Goal: Task Accomplishment & Management: Use online tool/utility

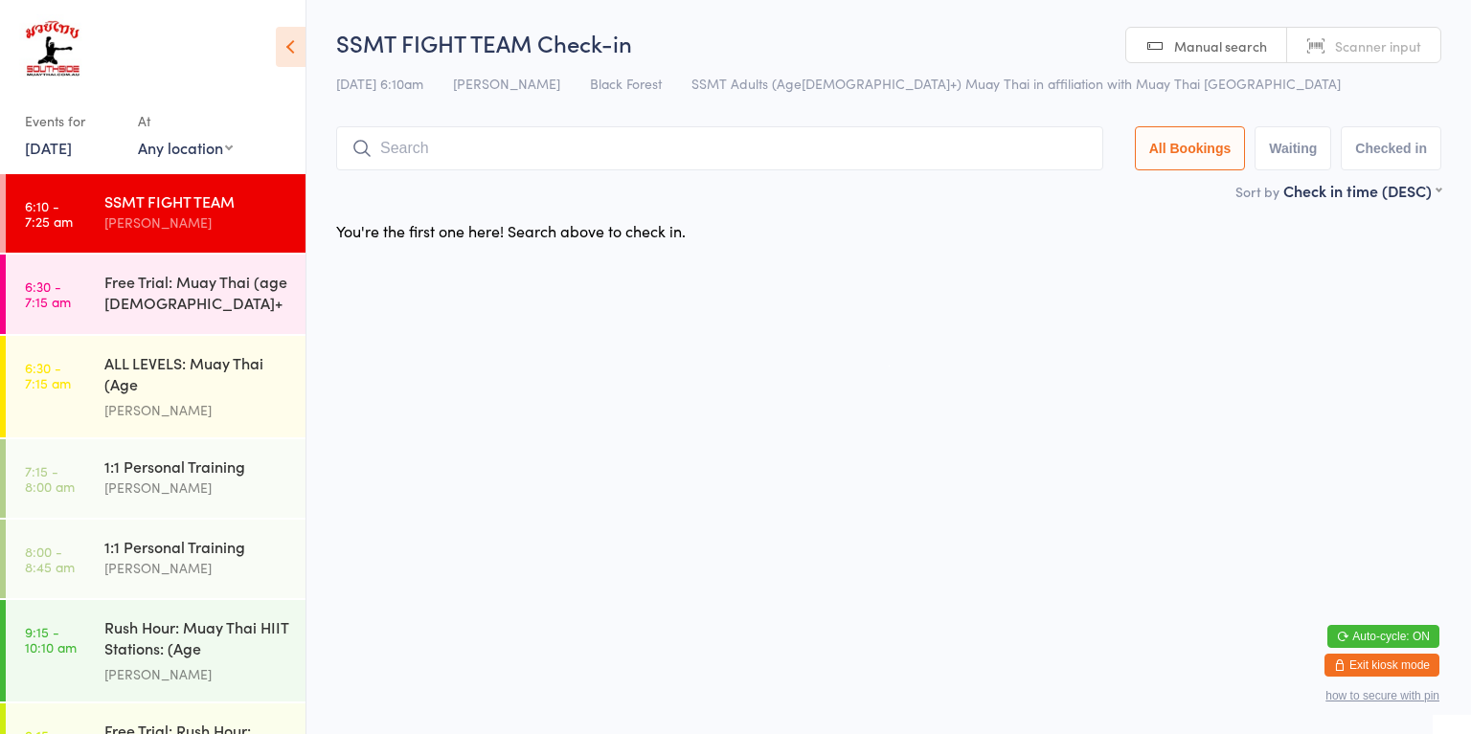
click at [212, 303] on div "Free Trial: Muay Thai (age [DEMOGRAPHIC_DATA]+ years)" at bounding box center [196, 294] width 185 height 47
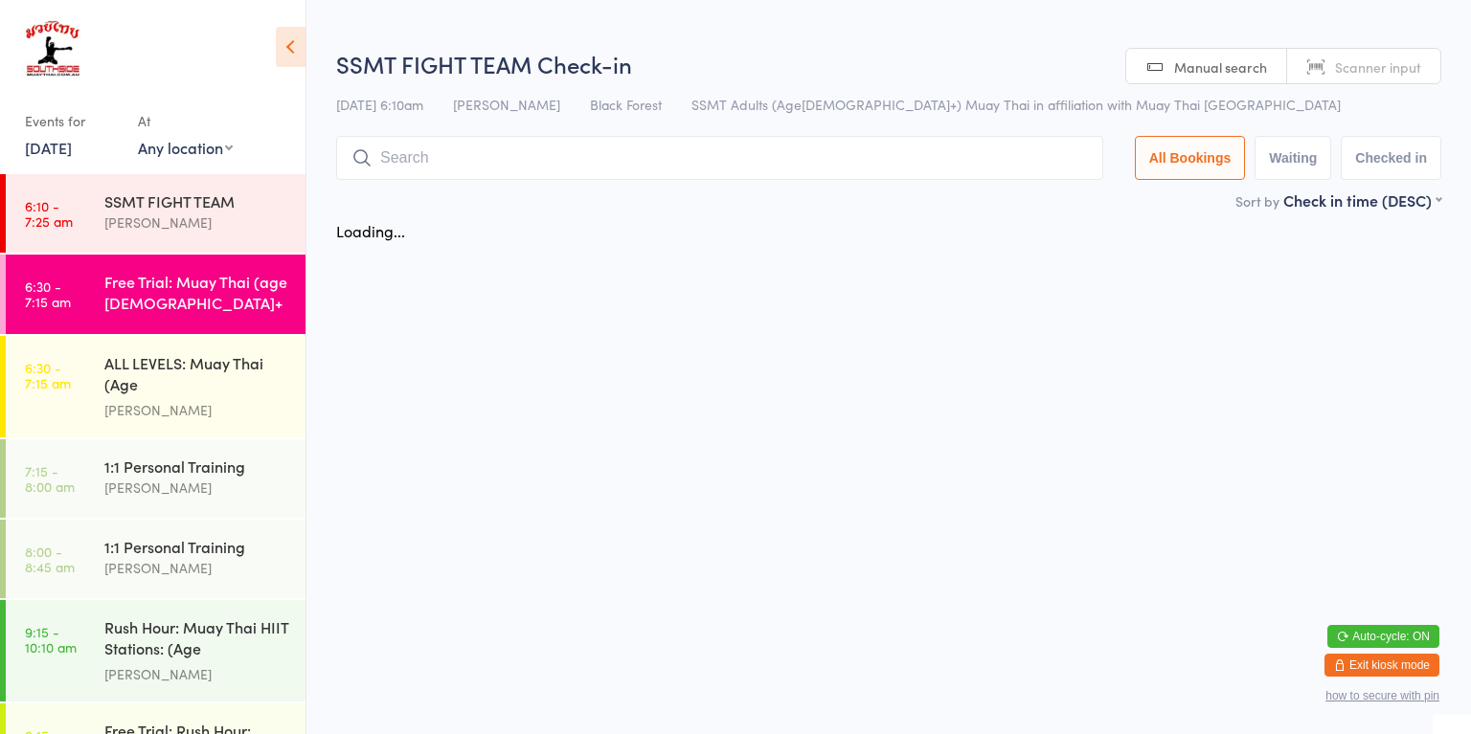
click at [205, 404] on div "[PERSON_NAME]" at bounding box center [196, 410] width 185 height 22
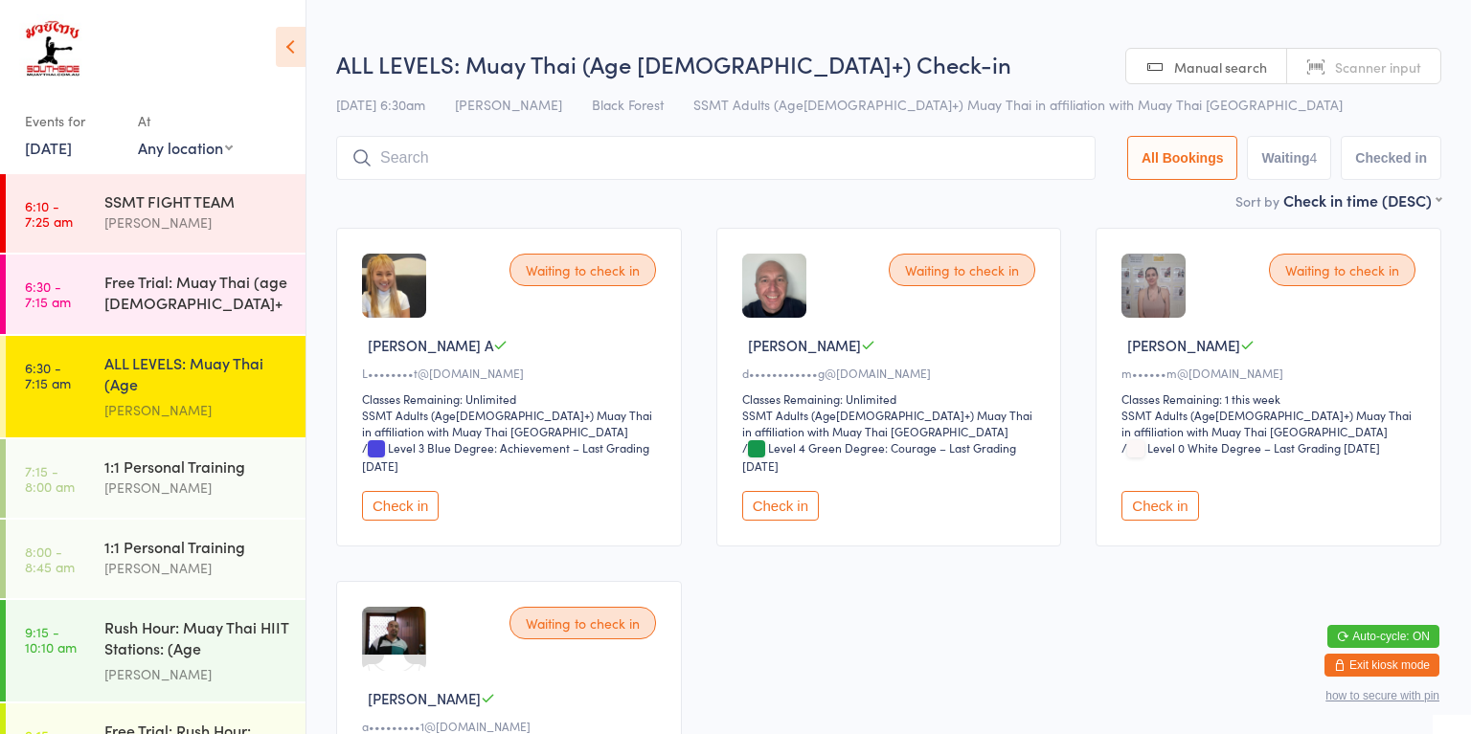
click at [234, 309] on div "Free Trial: Muay Thai (age [DEMOGRAPHIC_DATA]+ years)" at bounding box center [196, 294] width 185 height 47
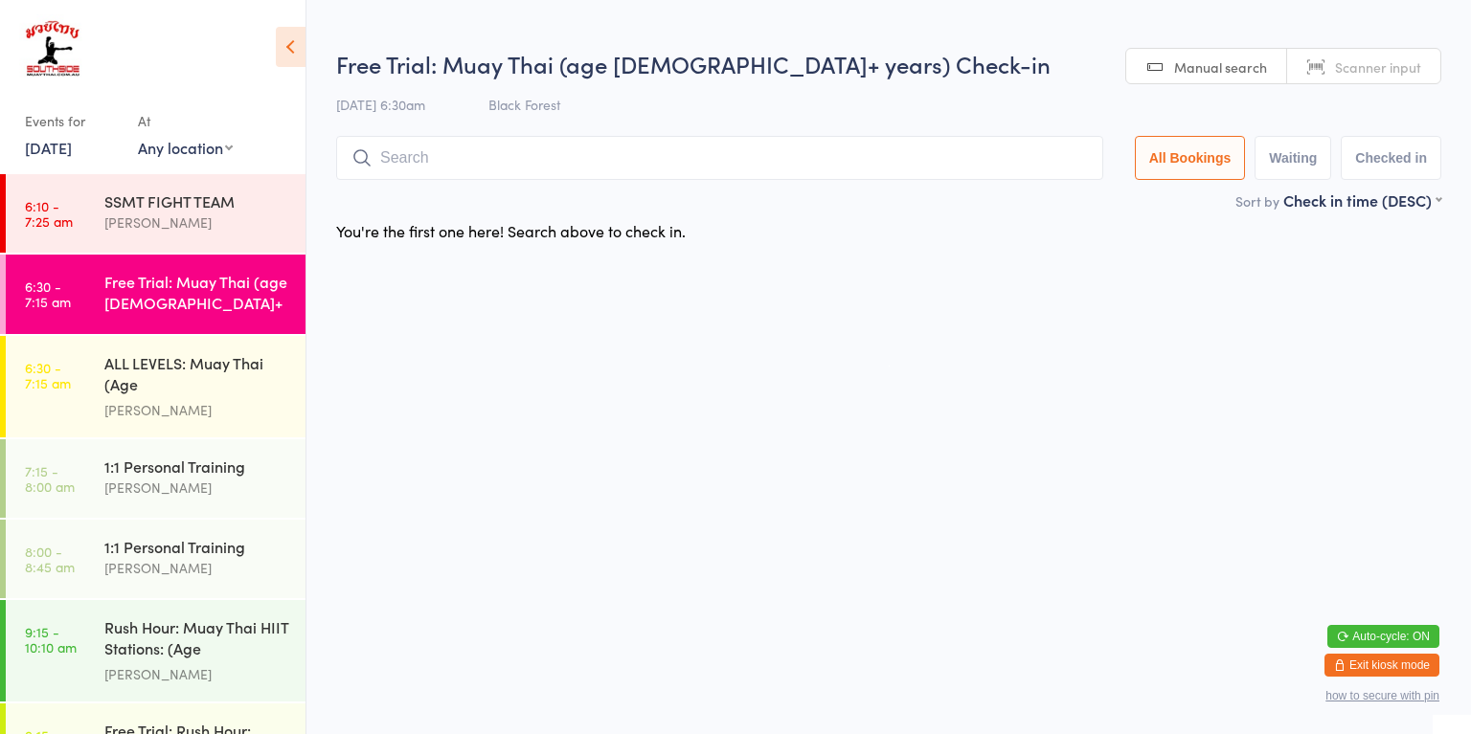
click at [248, 379] on div "ALL LEVELS: Muay Thai (Age [DEMOGRAPHIC_DATA]+)" at bounding box center [196, 375] width 185 height 47
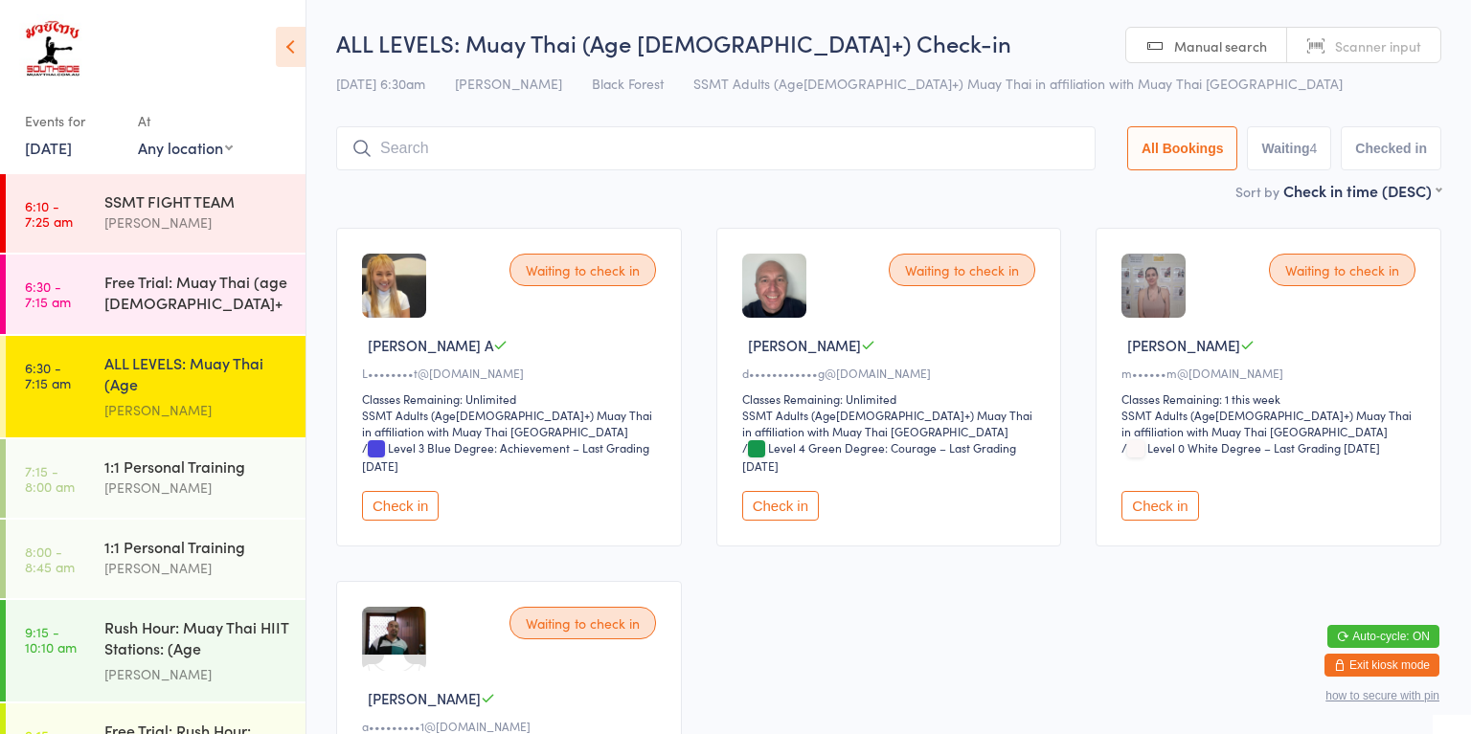
click at [1163, 509] on button "Check in" at bounding box center [1159, 506] width 77 height 30
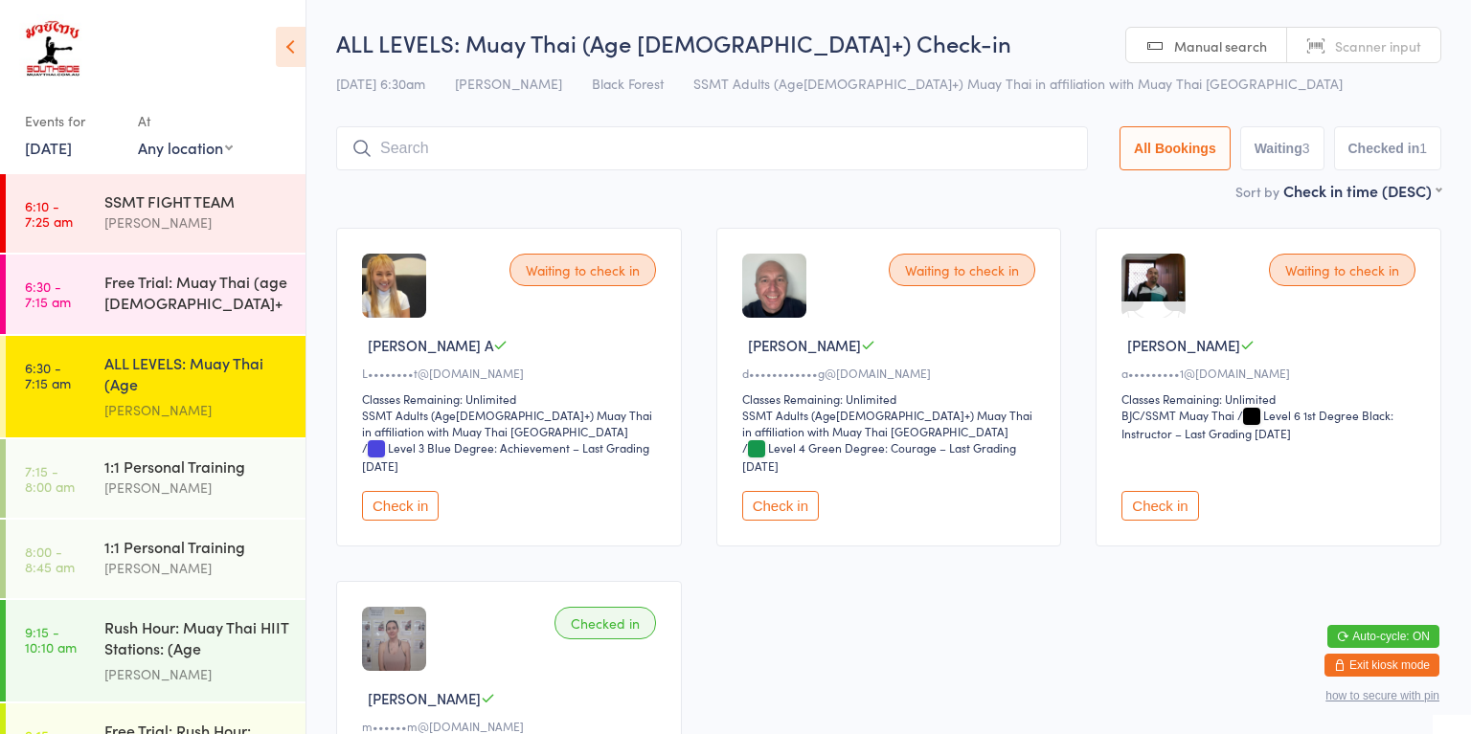
click at [777, 503] on button "Check in" at bounding box center [780, 506] width 77 height 30
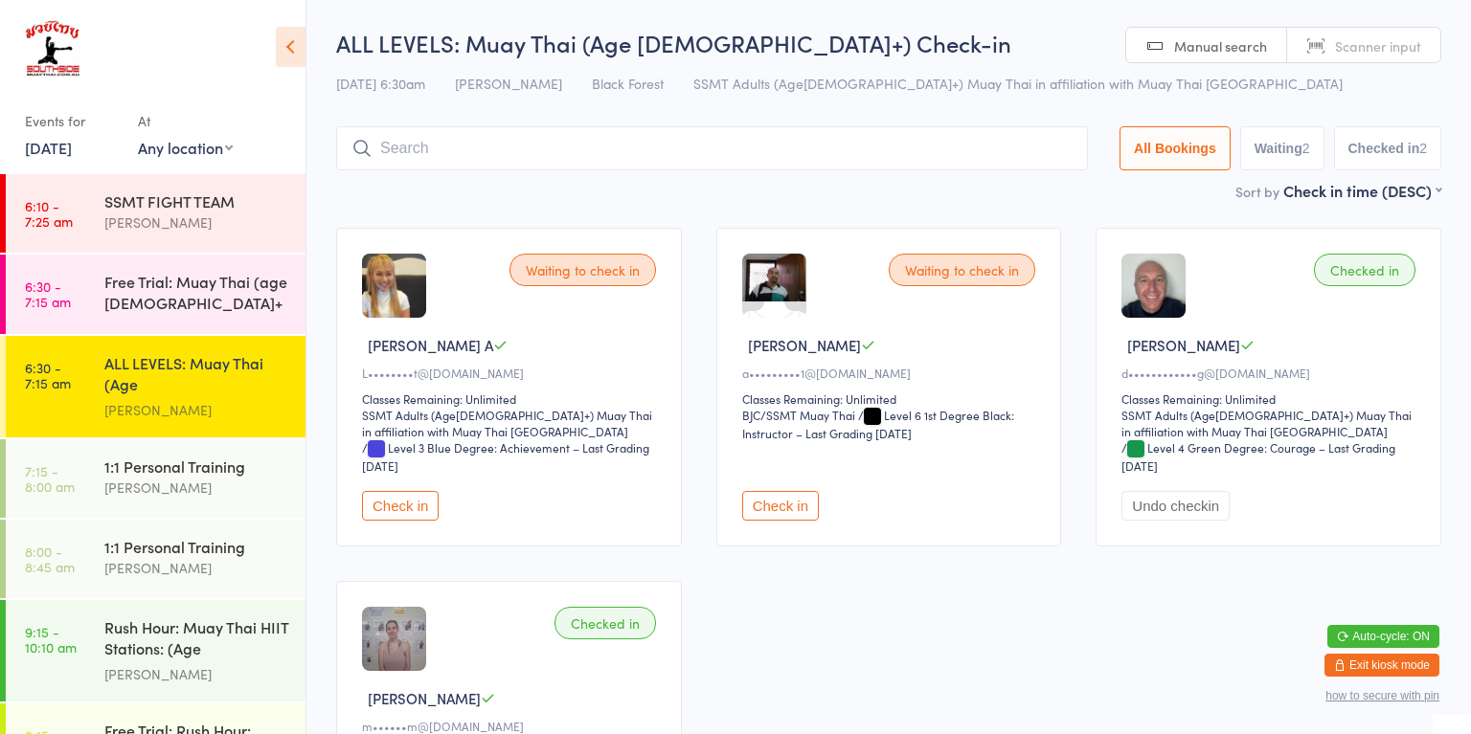
click at [415, 509] on button "Check in" at bounding box center [400, 506] width 77 height 30
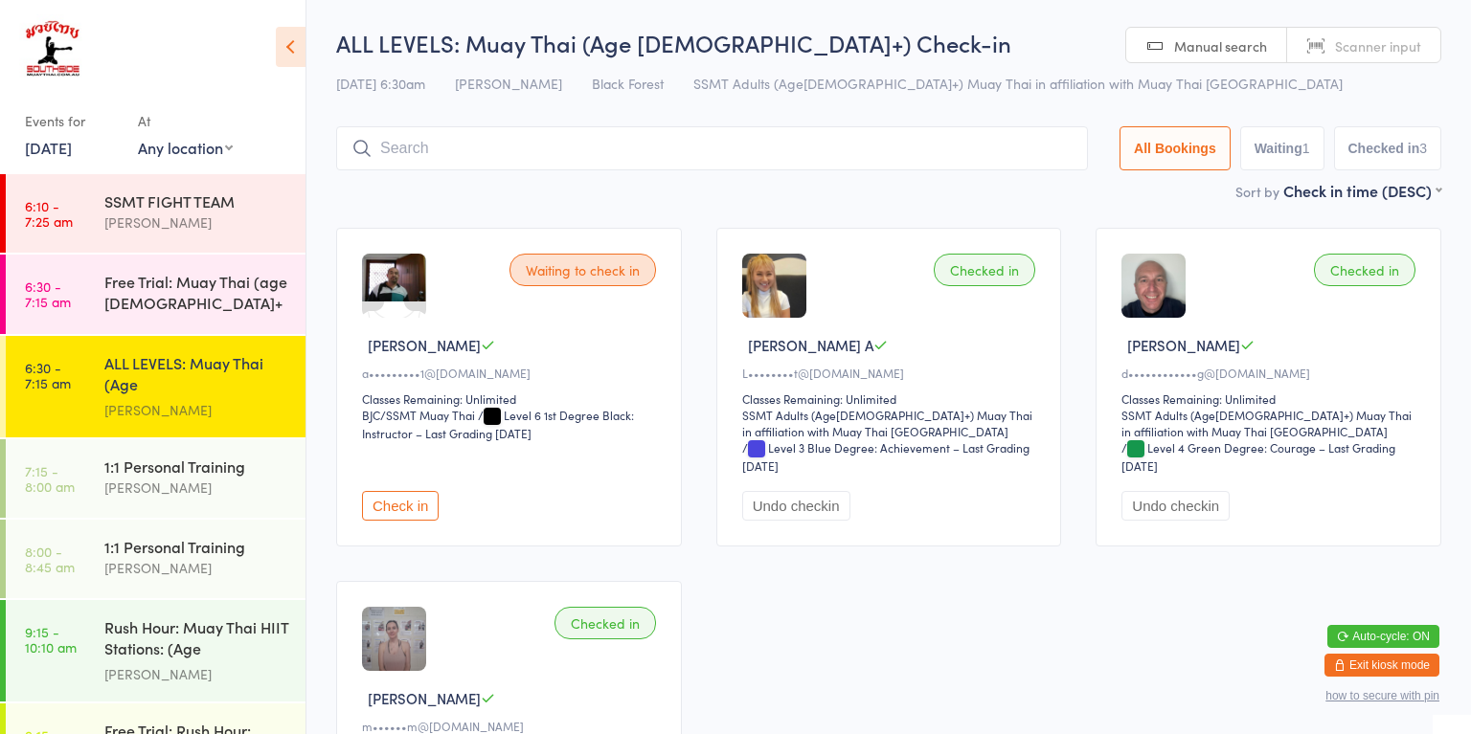
click at [431, 496] on button "Check in" at bounding box center [400, 506] width 77 height 30
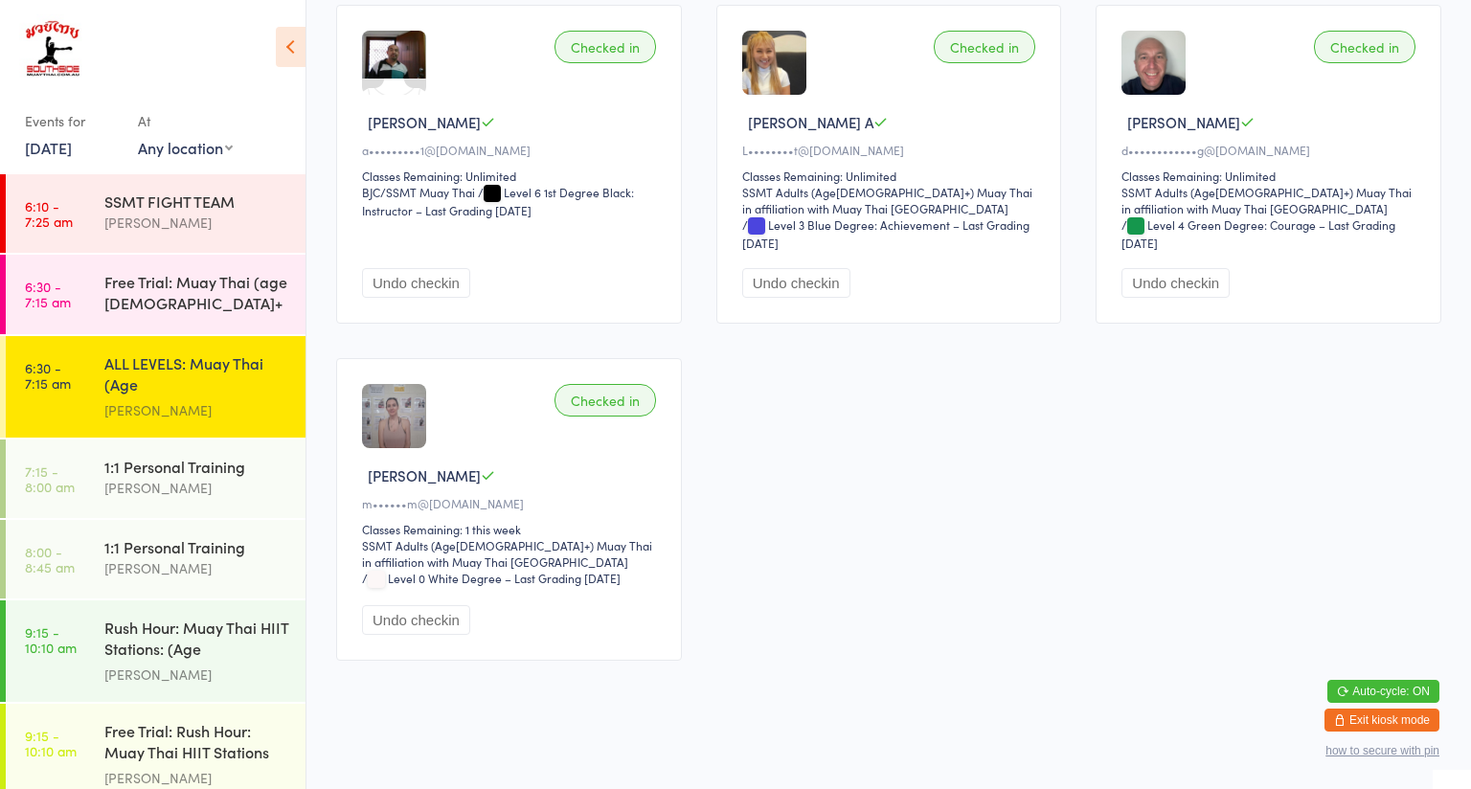
scroll to position [225, 0]
click at [146, 287] on div "Free Trial: Muay Thai (age [DEMOGRAPHIC_DATA]+ years)" at bounding box center [196, 294] width 185 height 47
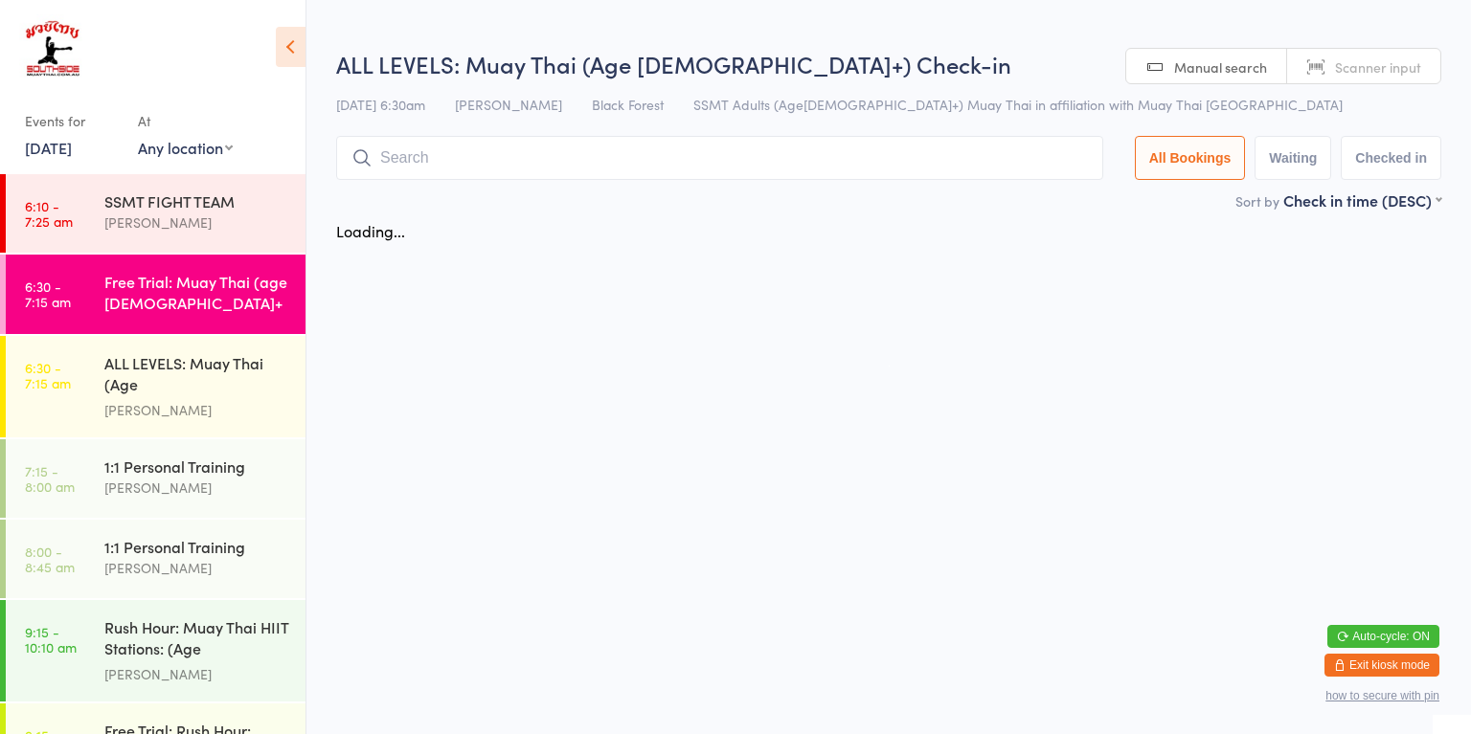
click at [98, 373] on link "6:30 - 7:15 am ALL LEVELS: Muay Thai (Age [DEMOGRAPHIC_DATA]+) [PERSON_NAME]" at bounding box center [156, 386] width 300 height 101
